Goal: Transaction & Acquisition: Purchase product/service

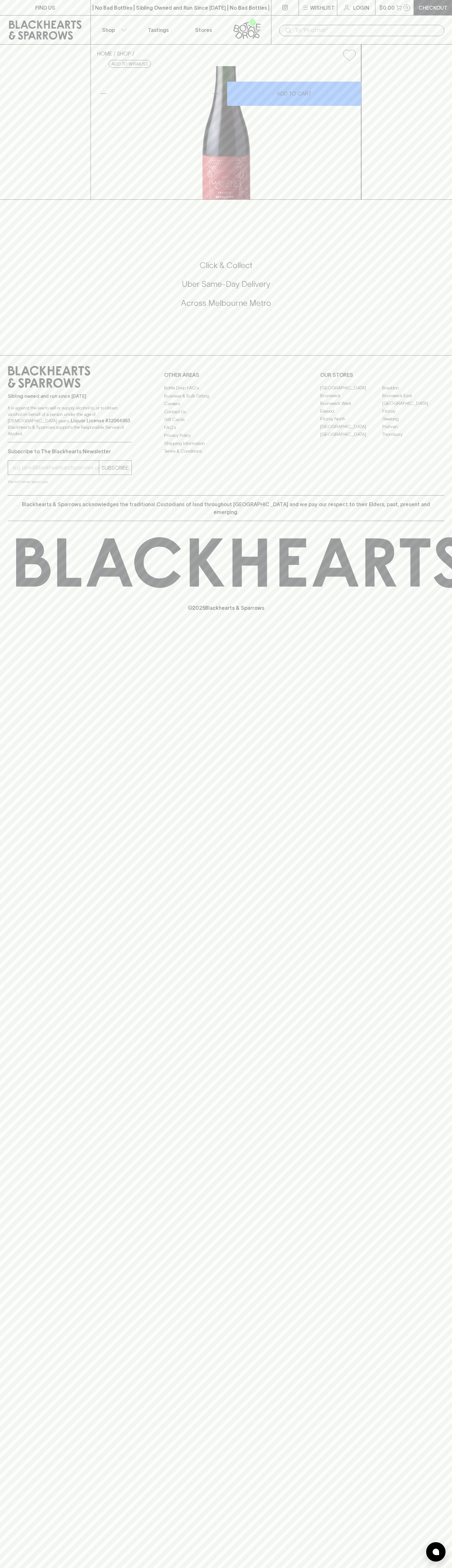
click at [327, 5] on p "Wishlist" at bounding box center [322, 7] width 24 height 8
click at [427, 178] on div at bounding box center [226, 784] width 452 height 1568
click at [302, 1567] on html "FIND US | No Bad Bottles | Sibling Owned and Run Since [DATE] | No Bad Bottles …" at bounding box center [226, 784] width 452 height 1568
click at [5, 419] on div at bounding box center [226, 784] width 452 height 1568
